Goal: Task Accomplishment & Management: Use online tool/utility

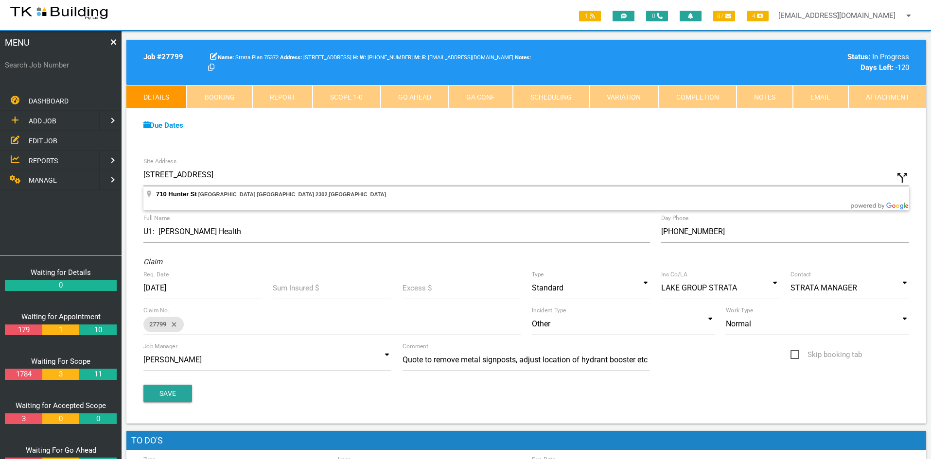
click at [40, 141] on span "EDIT JOB" at bounding box center [43, 141] width 29 height 8
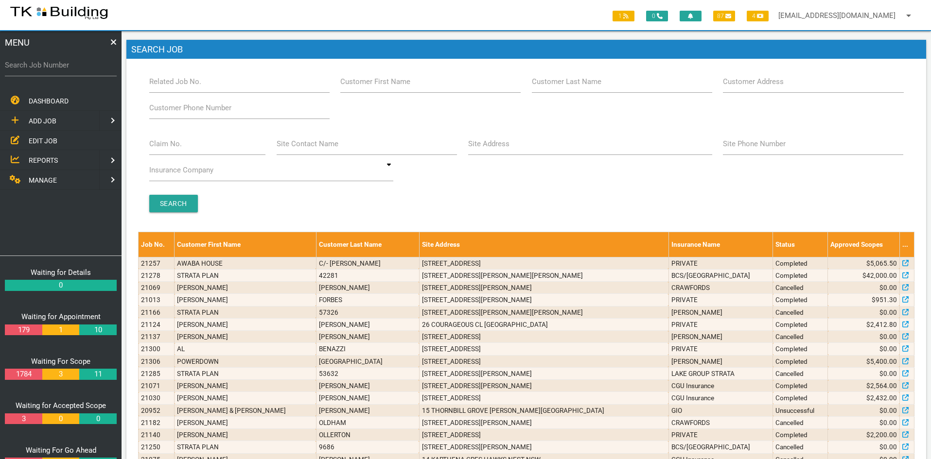
click at [36, 158] on span "REPORTS" at bounding box center [43, 161] width 29 height 8
click at [51, 158] on span "SUPERVISOR BOOKINGS" at bounding box center [67, 160] width 76 height 8
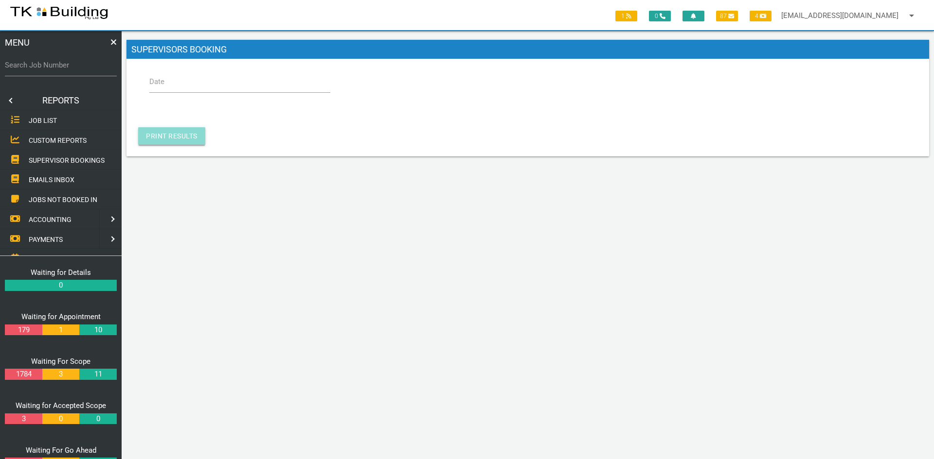
click at [174, 136] on link "Print Results" at bounding box center [171, 136] width 67 height 18
click at [205, 86] on input "Date" at bounding box center [239, 82] width 181 height 22
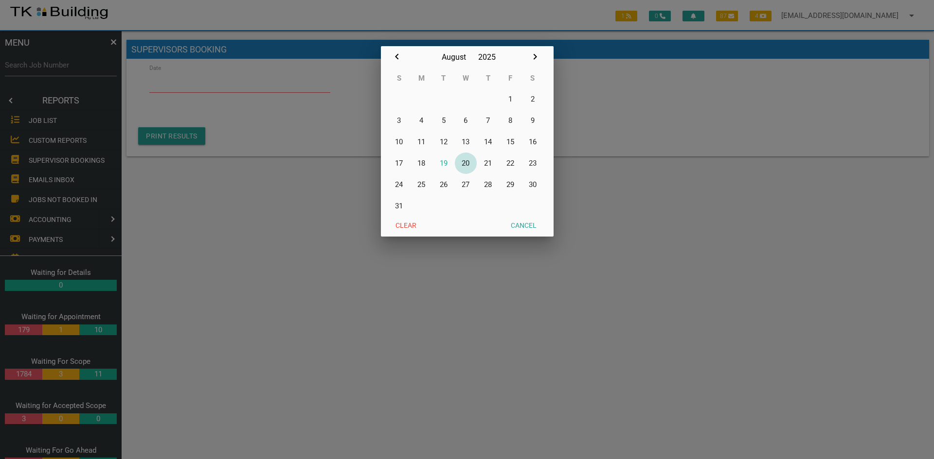
click at [466, 163] on button "20" at bounding box center [466, 163] width 22 height 21
type input "[DATE]"
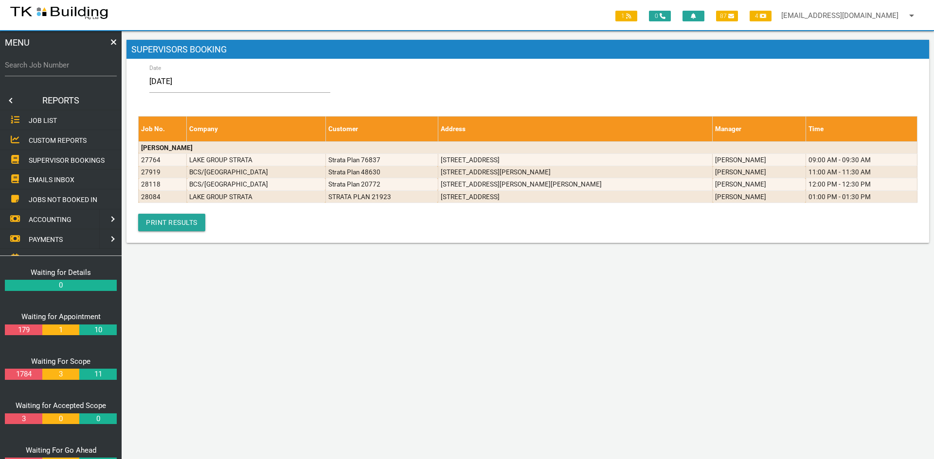
click at [308, 214] on div "Job No. Company Customer Address Manager Time [PERSON_NAME] 27764 LAKE GROUP [G…" at bounding box center [527, 173] width 779 height 115
click at [9, 99] on link at bounding box center [9, 100] width 19 height 19
click at [46, 135] on link "EDIT JOB" at bounding box center [60, 141] width 125 height 20
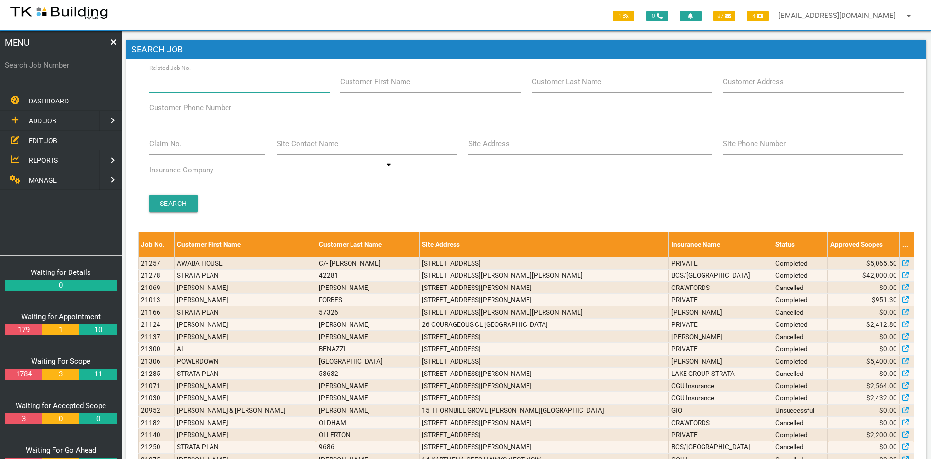
click at [233, 87] on input "Related Job No." at bounding box center [239, 82] width 180 height 22
